Goal: Task Accomplishment & Management: Manage account settings

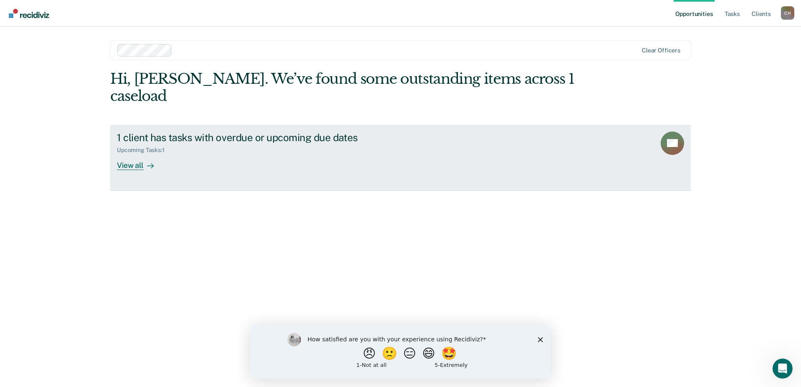
click at [130, 154] on div "View all" at bounding box center [140, 162] width 47 height 16
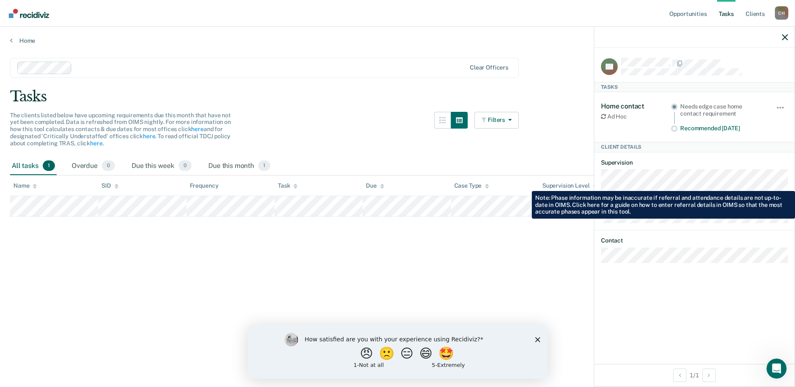
click at [776, 33] on div at bounding box center [694, 37] width 200 height 21
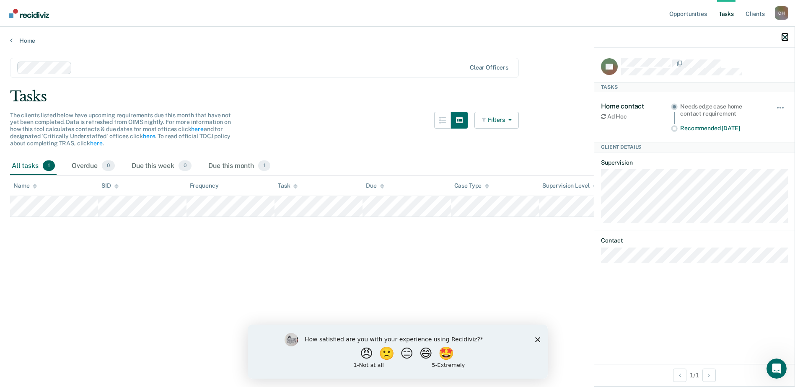
click at [782, 39] on icon "button" at bounding box center [785, 37] width 6 height 6
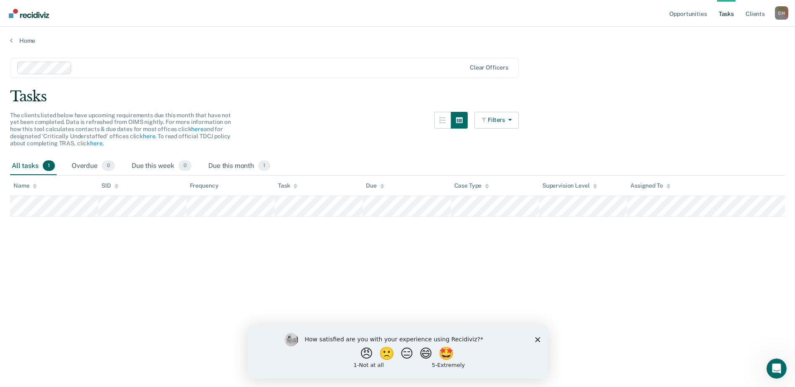
click at [36, 163] on div "All tasks 1" at bounding box center [33, 166] width 47 height 18
drag, startPoint x: 34, startPoint y: 34, endPoint x: 29, endPoint y: 38, distance: 6.9
click at [29, 38] on div "Home" at bounding box center [397, 36] width 795 height 18
drag, startPoint x: 29, startPoint y: 38, endPoint x: 25, endPoint y: 42, distance: 6.2
click at [25, 42] on link "Home" at bounding box center [397, 41] width 775 height 8
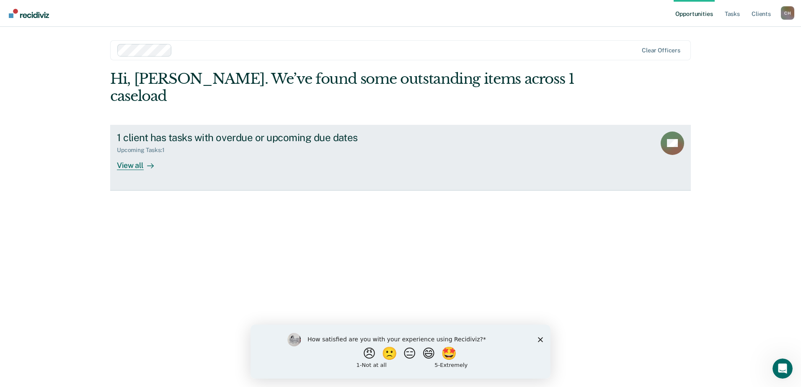
click at [139, 153] on link "1 client has tasks with overdue or upcoming due dates Upcoming Tasks : 1 View a…" at bounding box center [400, 158] width 581 height 66
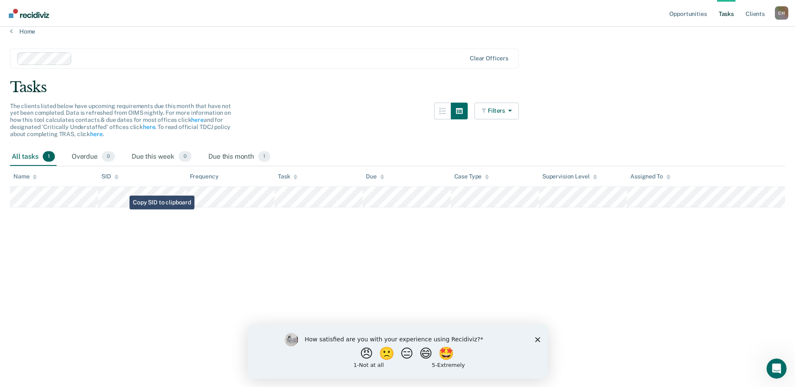
scroll to position [12, 0]
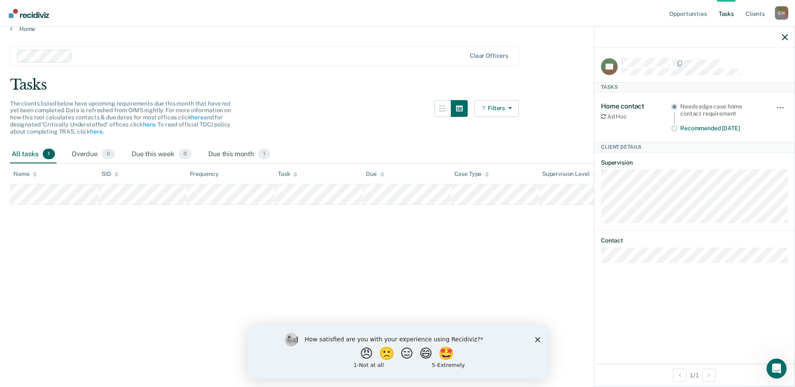
click at [413, 256] on main "Clear officers Tasks The clients listed below have upcoming requirements due th…" at bounding box center [397, 203] width 795 height 340
click at [785, 38] on icon "button" at bounding box center [785, 37] width 6 height 6
